Goal: Task Accomplishment & Management: Manage account settings

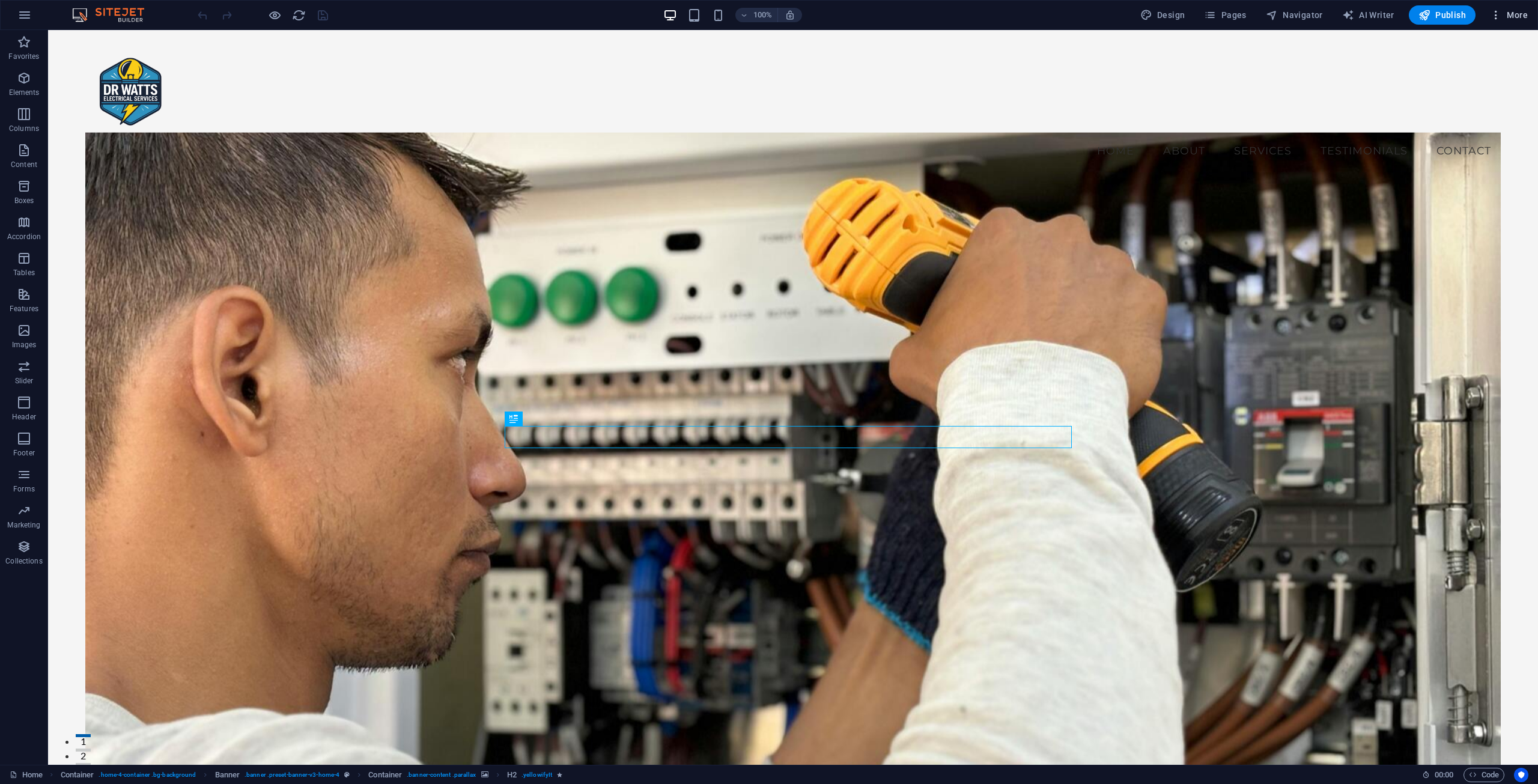
click at [1512, 10] on span "More" at bounding box center [1508, 15] width 38 height 12
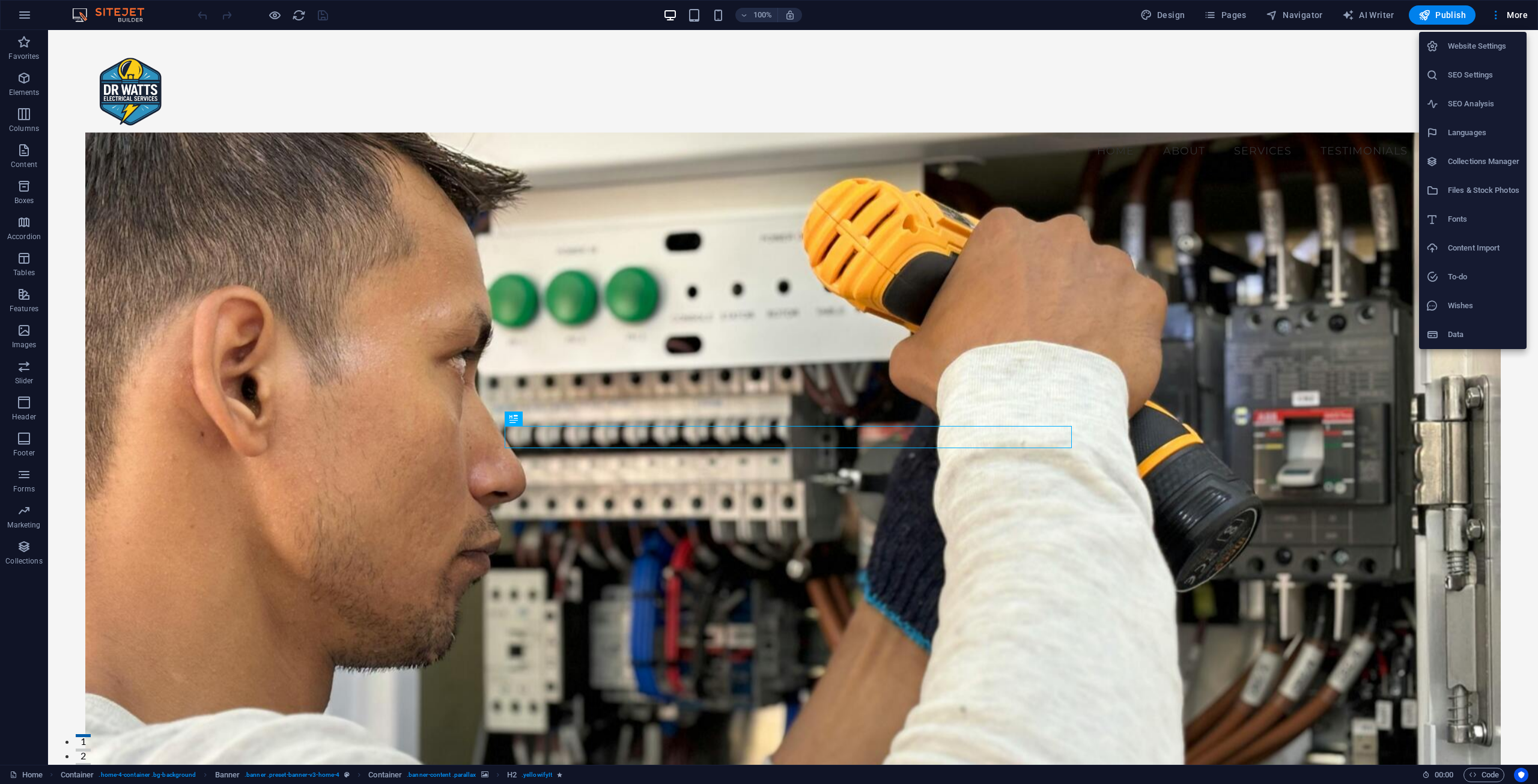
click at [1455, 44] on h6 "Website Settings" at bounding box center [1483, 46] width 71 height 14
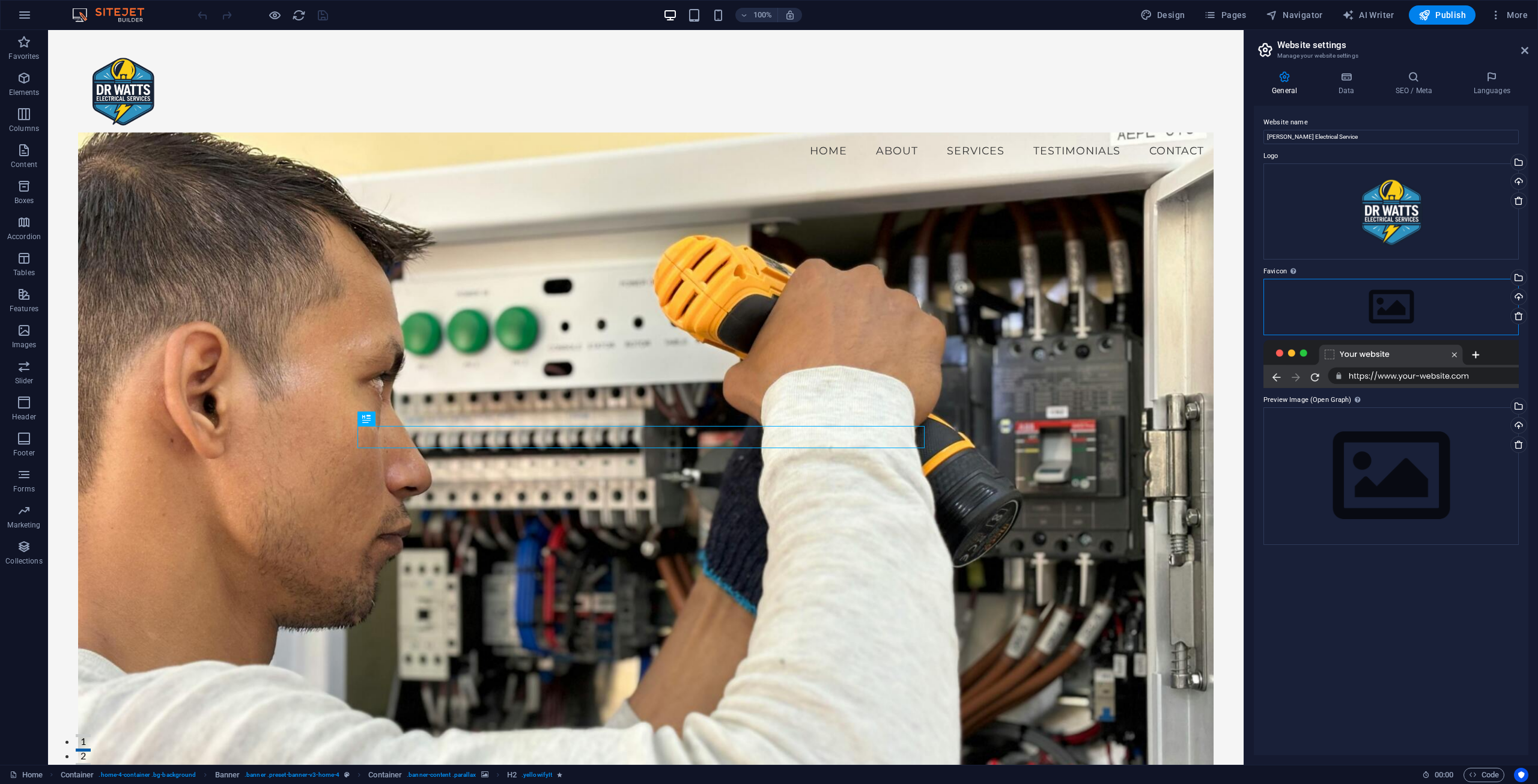
click at [1342, 299] on div "Drag files here, click to choose files or select files from Files or our free s…" at bounding box center [1391, 306] width 255 height 56
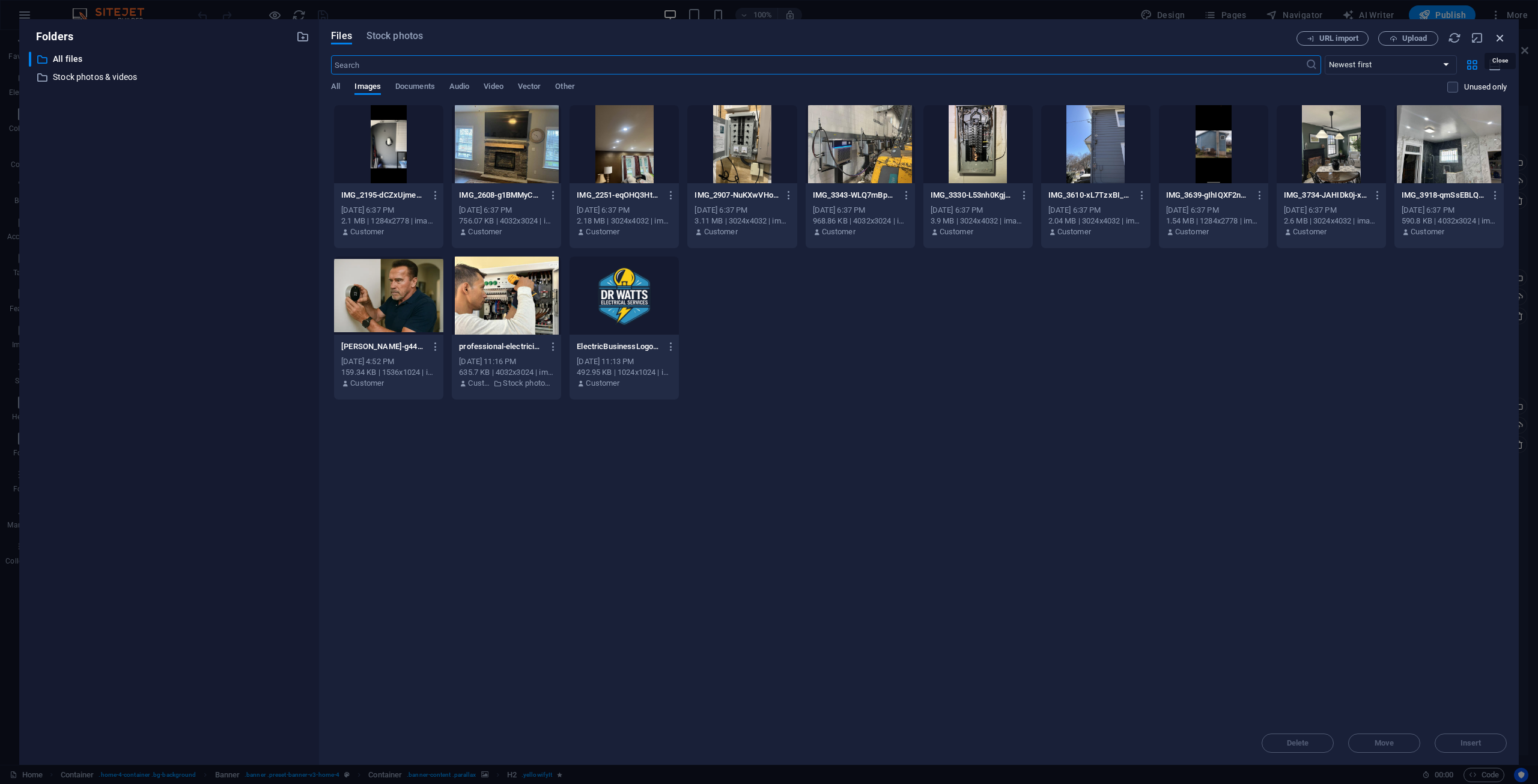
click at [1495, 38] on icon "button" at bounding box center [1500, 38] width 13 height 13
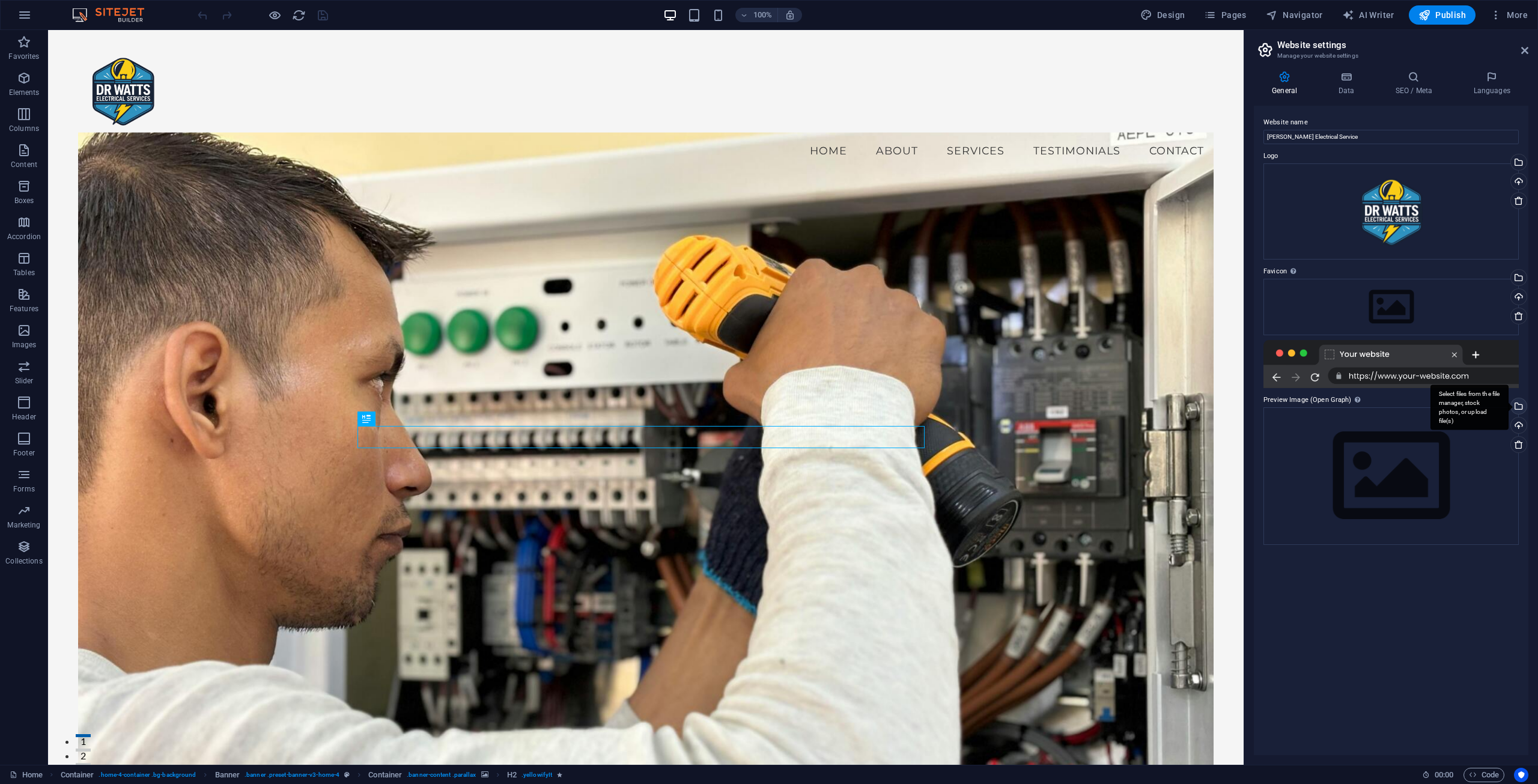
click at [1508, 404] on div "Select files from the file manager, stock photos, or upload file(s)" at bounding box center [1469, 407] width 78 height 45
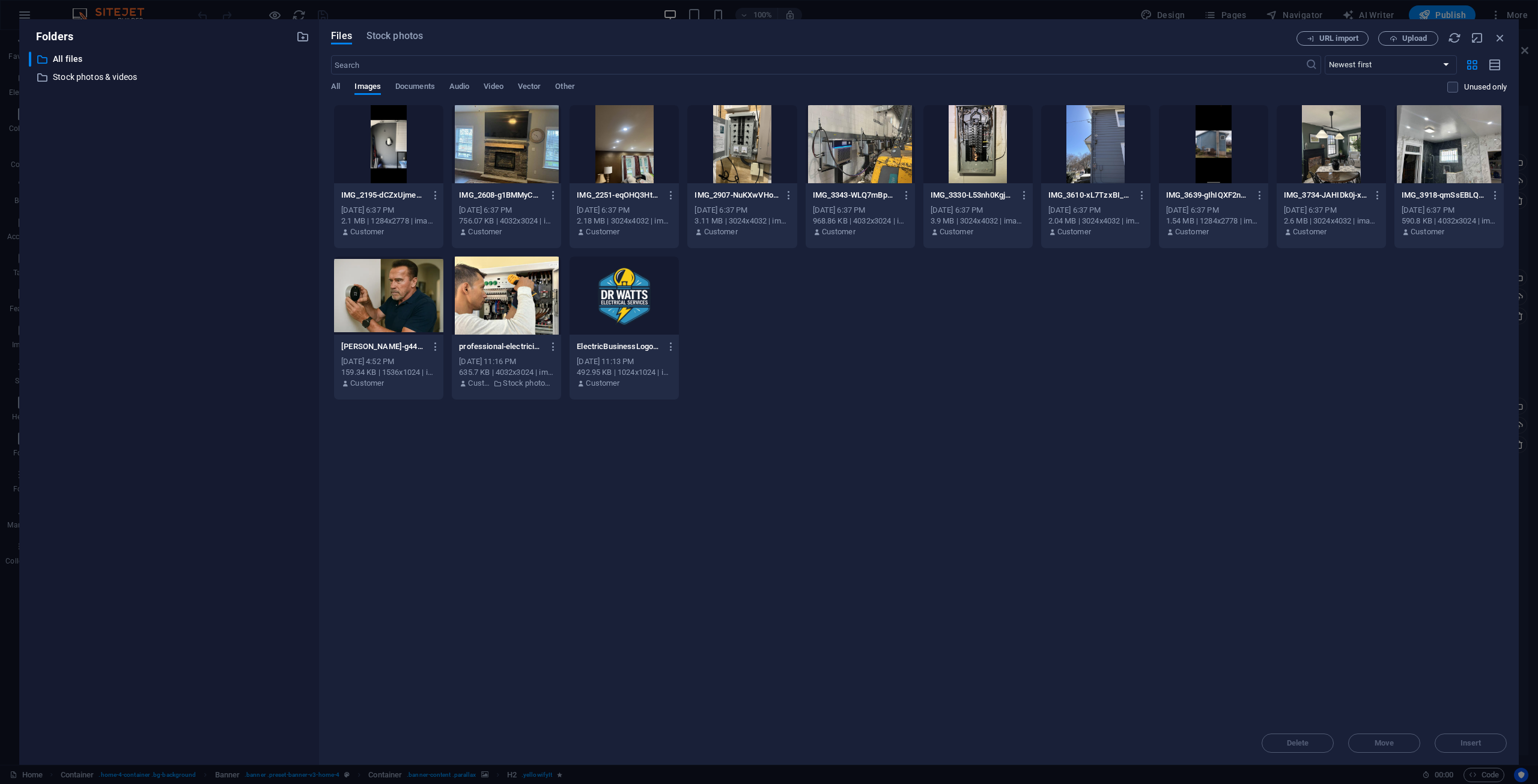
click at [606, 289] on div at bounding box center [623, 295] width 110 height 78
click at [606, 289] on div "1" at bounding box center [623, 295] width 110 height 78
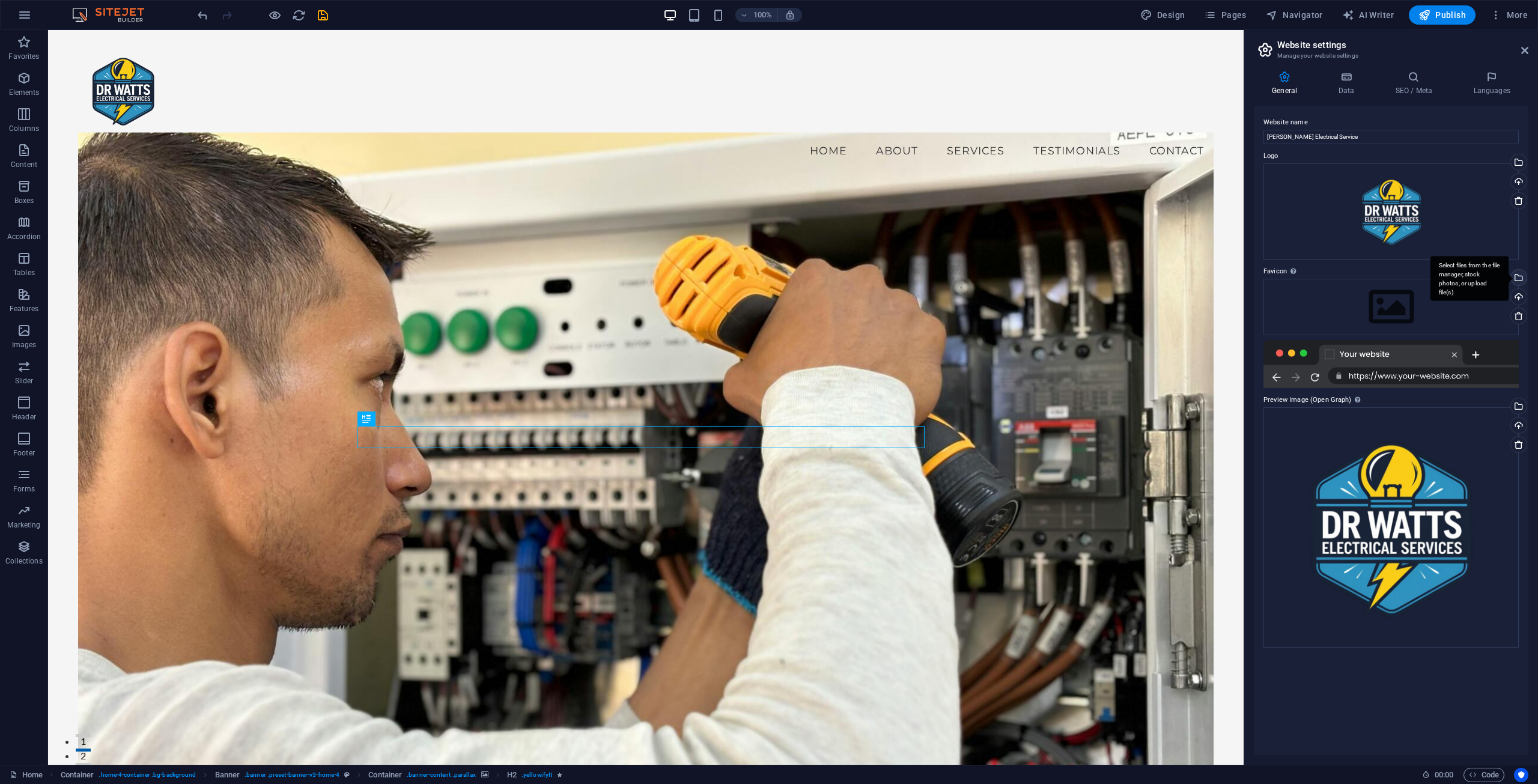
click at [1508, 278] on div "Select files from the file manager, stock photos, or upload file(s)" at bounding box center [1469, 279] width 78 height 45
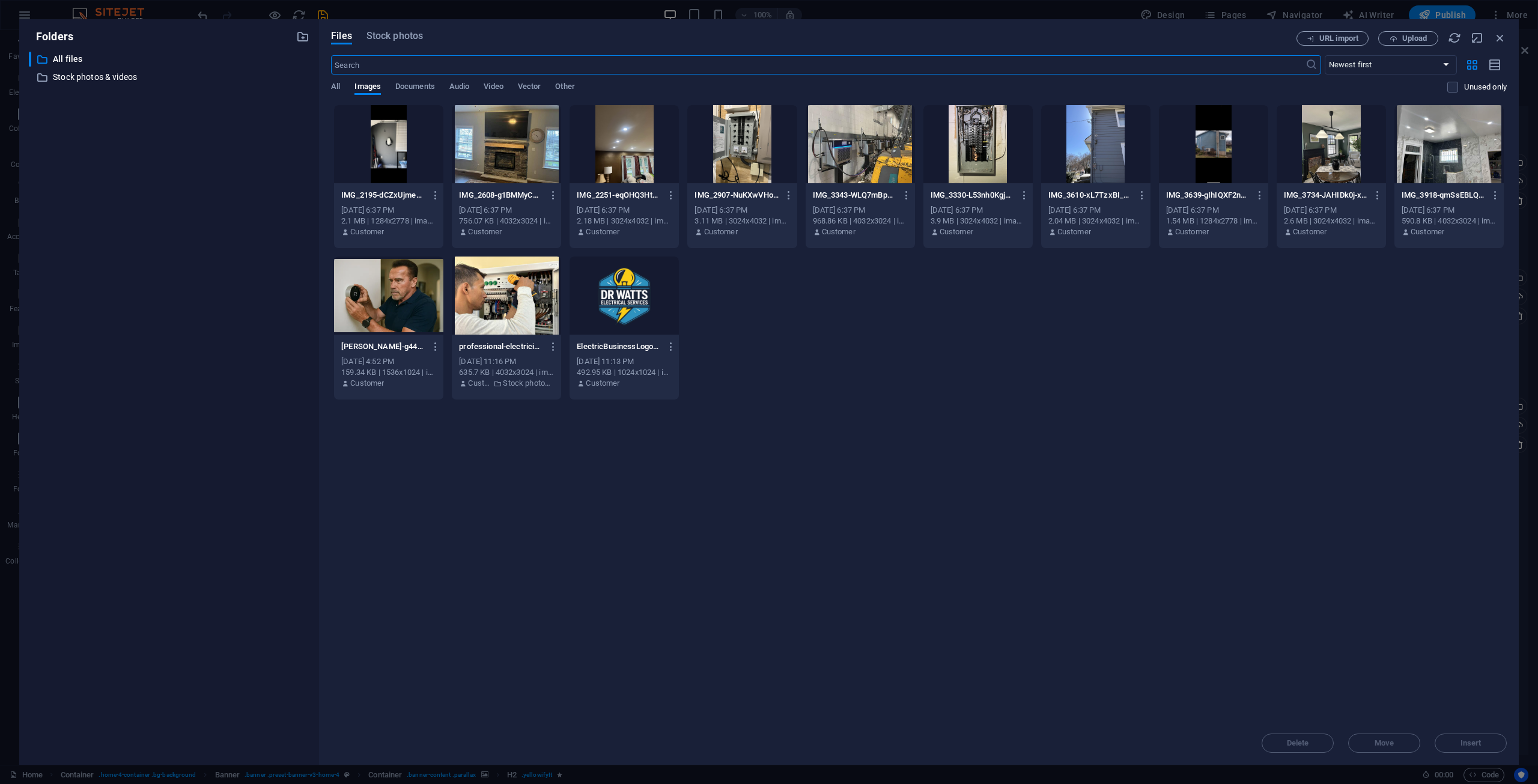
click at [627, 317] on div at bounding box center [623, 295] width 110 height 78
drag, startPoint x: 627, startPoint y: 317, endPoint x: 580, endPoint y: 287, distance: 55.8
click at [627, 317] on div "1" at bounding box center [623, 295] width 110 height 78
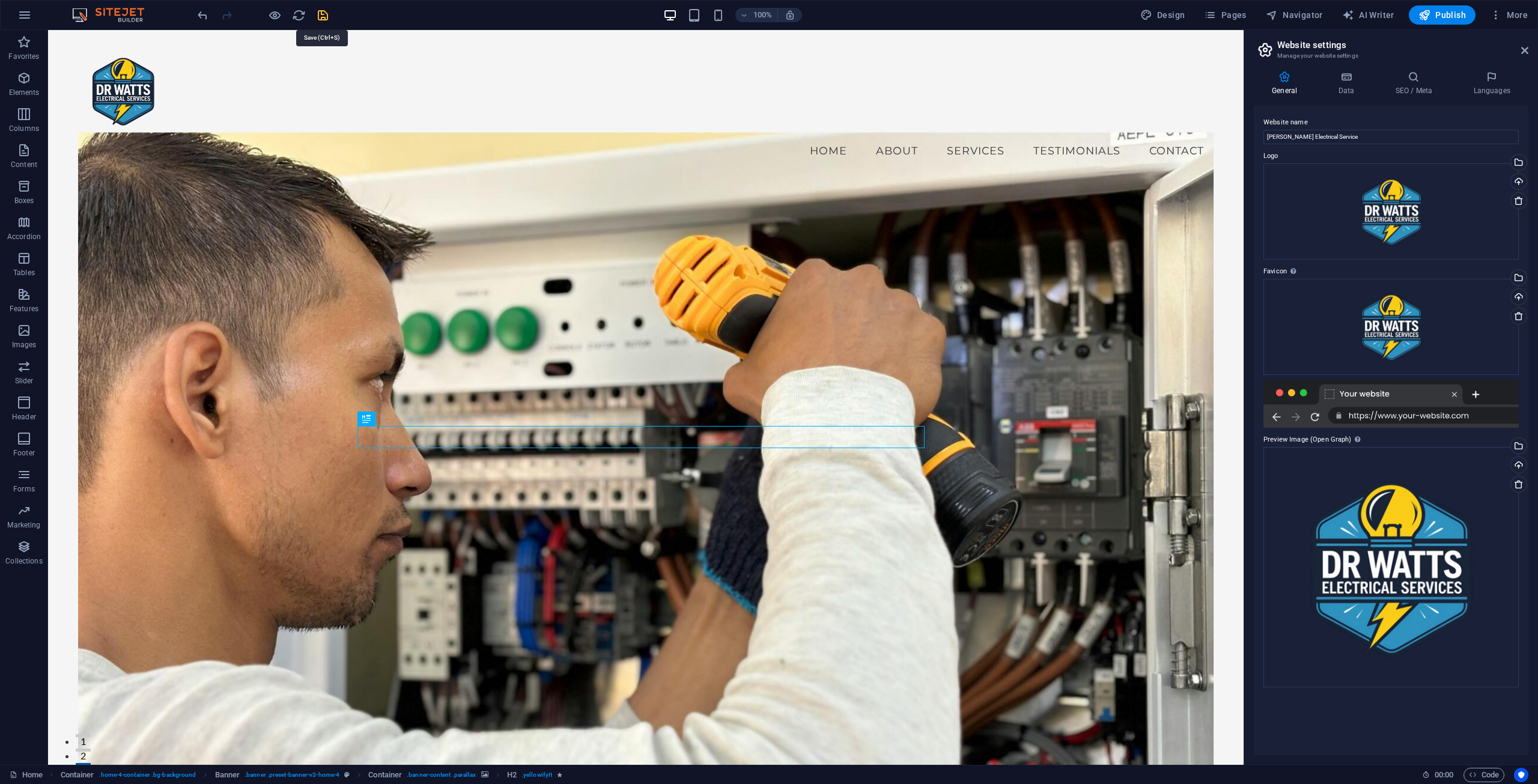
click at [320, 18] on icon "save" at bounding box center [323, 15] width 14 height 14
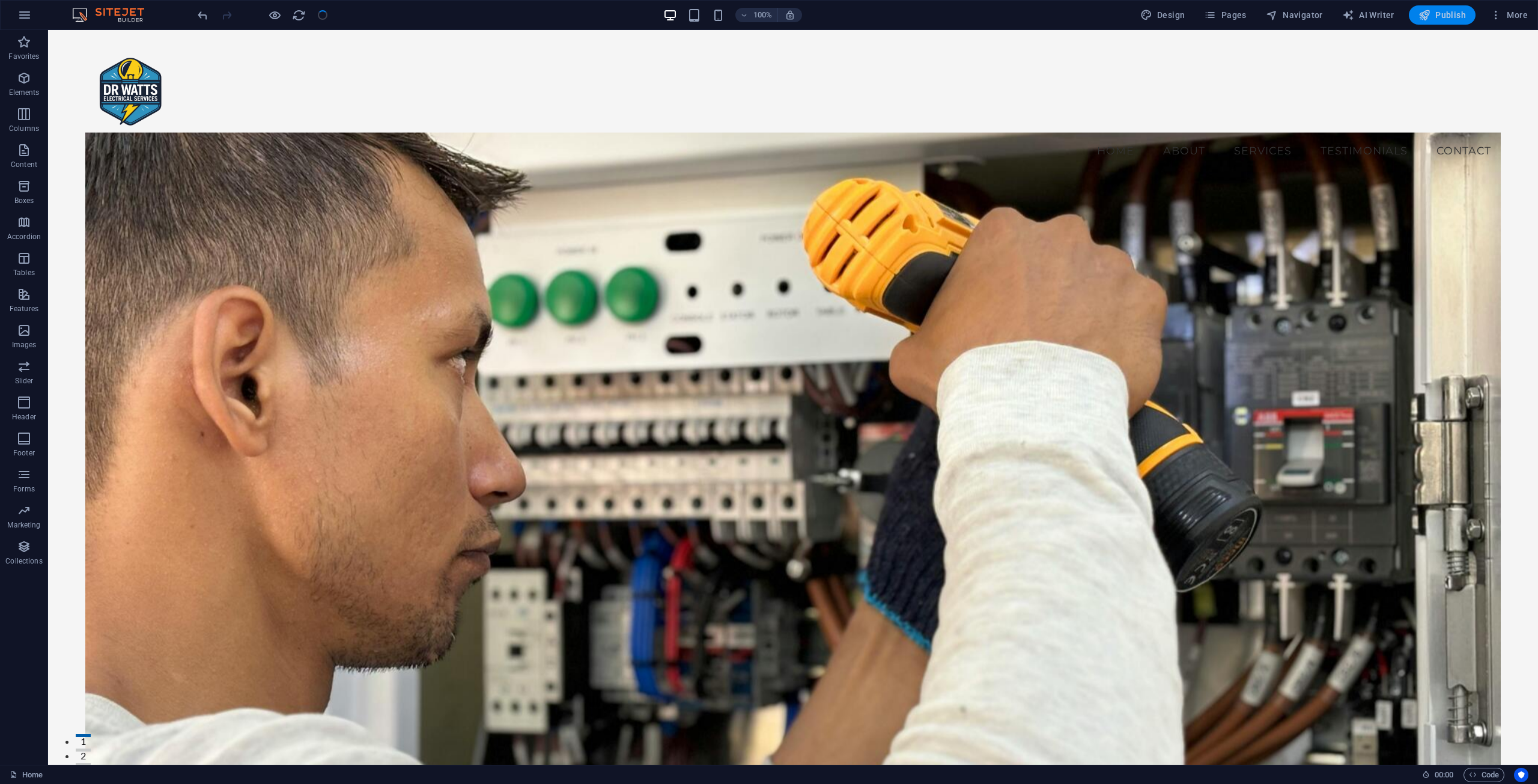
click at [1443, 18] on span "Publish" at bounding box center [1442, 15] width 48 height 12
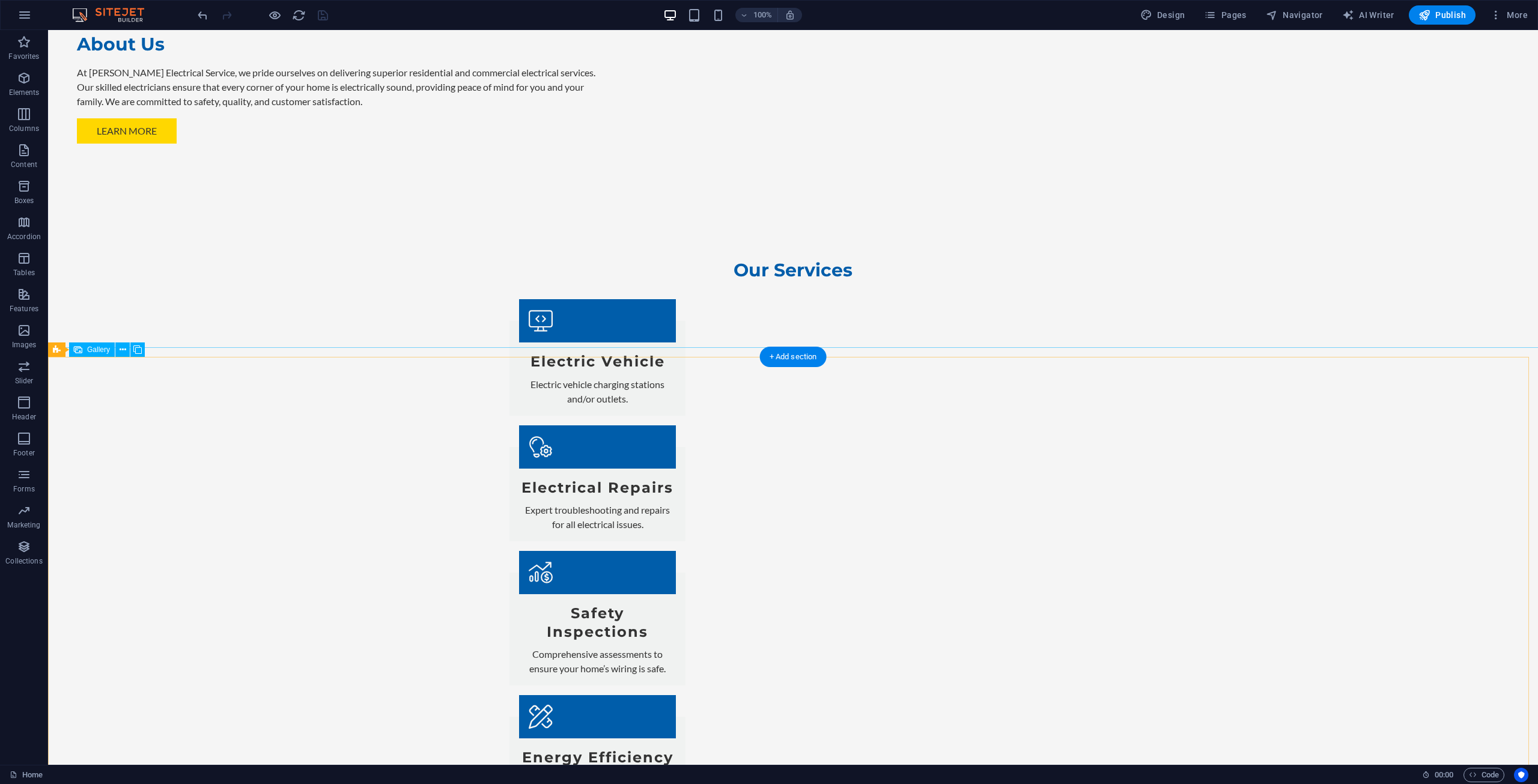
scroll to position [1682, 0]
